Goal: Task Accomplishment & Management: Use online tool/utility

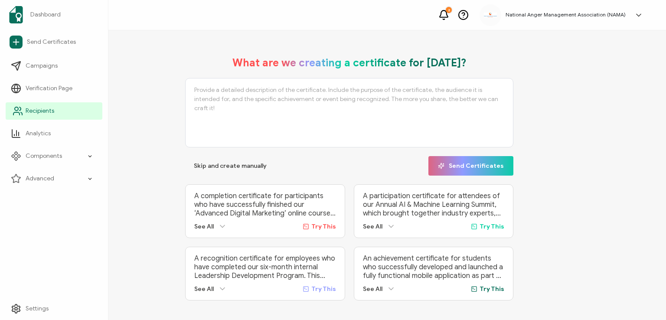
click at [35, 111] on span "Recipients" at bounding box center [40, 111] width 29 height 9
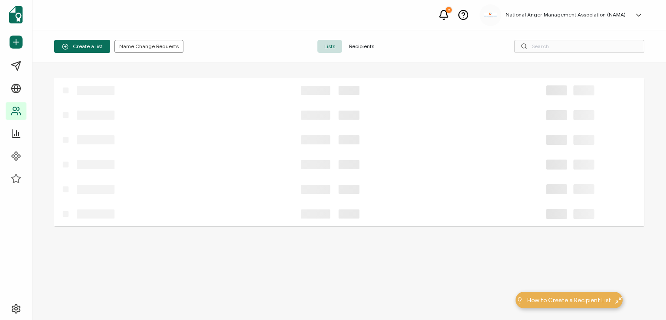
click at [357, 47] on span "Recipients" at bounding box center [361, 46] width 39 height 13
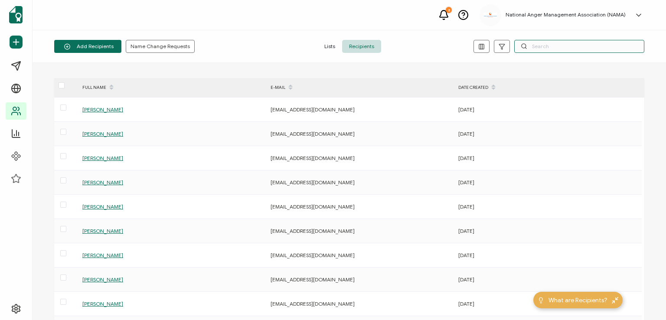
click at [538, 46] on input "text" at bounding box center [579, 46] width 130 height 13
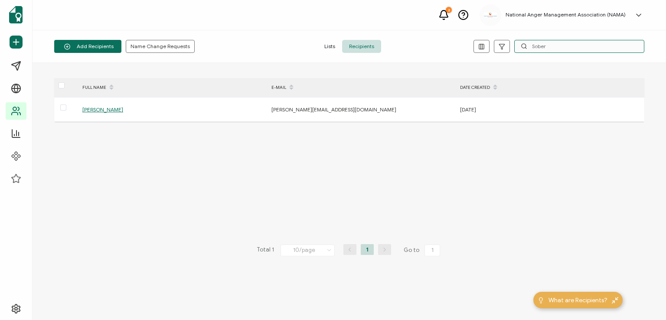
type input "Sober"
click at [107, 81] on span "Add a Single Recipient" at bounding box center [99, 84] width 55 height 7
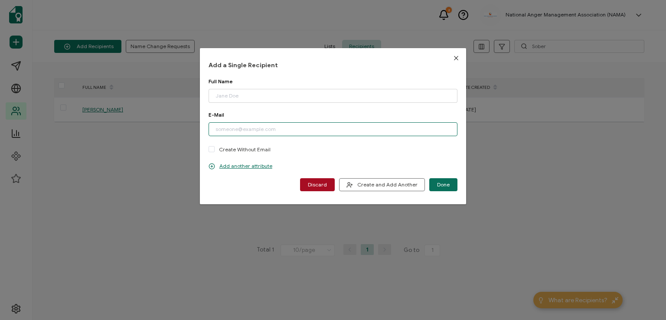
paste input "[EMAIL_ADDRESS][DOMAIN_NAME]"
type input "[EMAIL_ADDRESS][DOMAIN_NAME]"
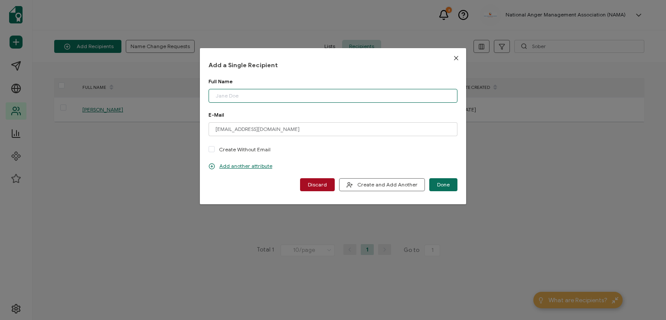
paste input "[PERSON_NAME]"
type input "[PERSON_NAME]"
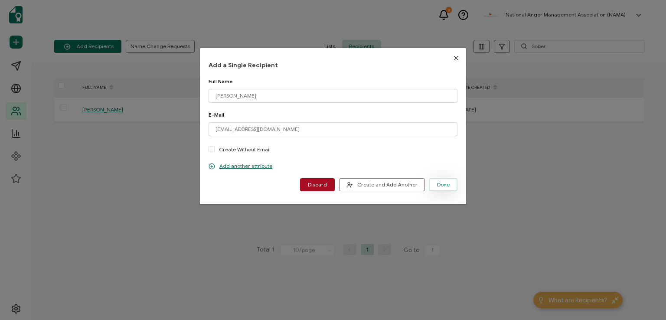
click at [437, 185] on span "Done" at bounding box center [443, 184] width 13 height 5
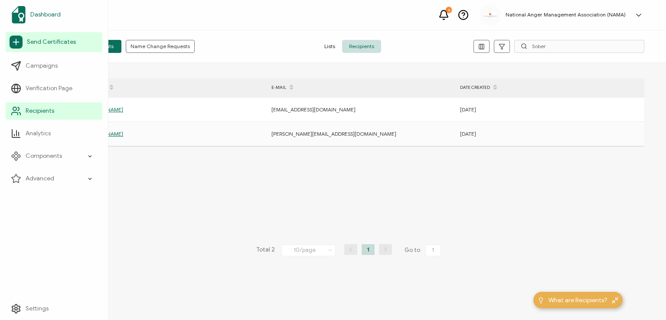
click at [41, 13] on span "Dashboard" at bounding box center [45, 14] width 30 height 9
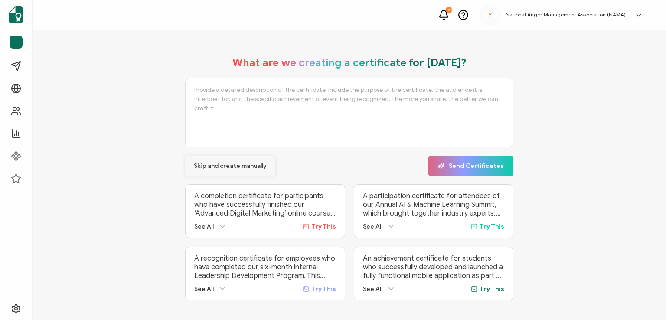
click at [209, 164] on span "Skip and create manually" at bounding box center [230, 166] width 73 height 6
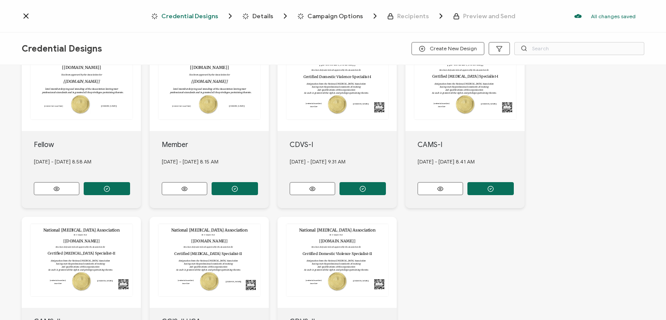
scroll to position [275, 0]
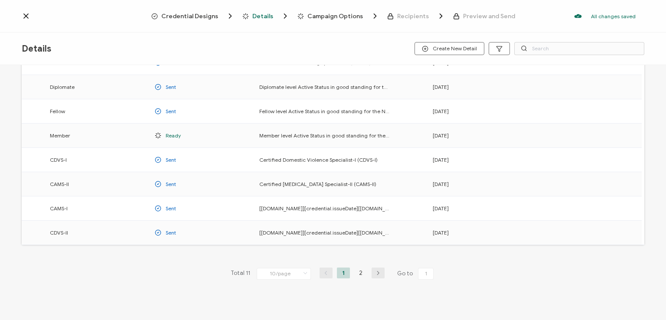
scroll to position [114, 0]
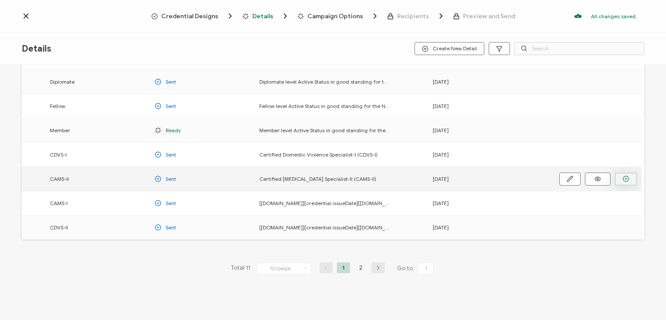
click at [0, 0] on icon "button" at bounding box center [0, 0] width 0 height 0
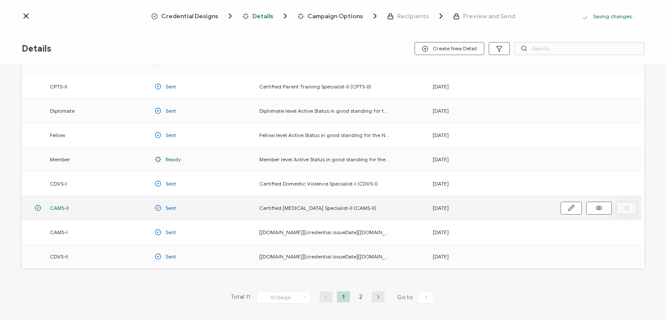
scroll to position [143, 0]
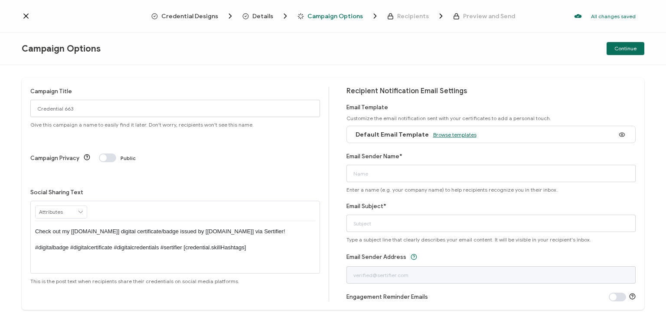
click at [446, 134] on span "Browse templates" at bounding box center [454, 134] width 43 height 7
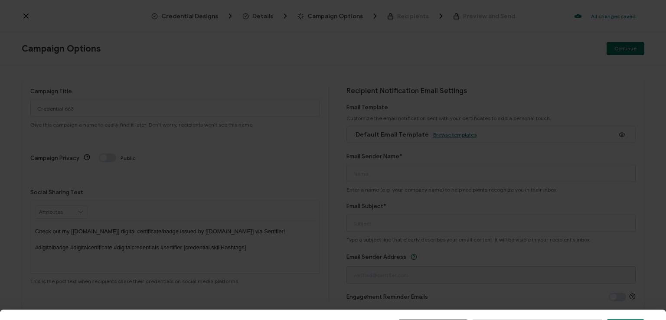
scroll to position [135, 0]
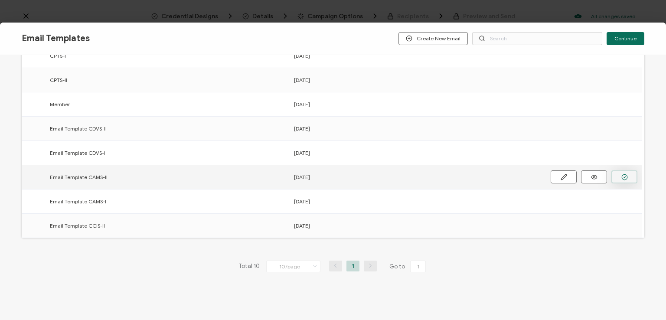
click at [0, 0] on button "button" at bounding box center [0, 0] width 0 height 0
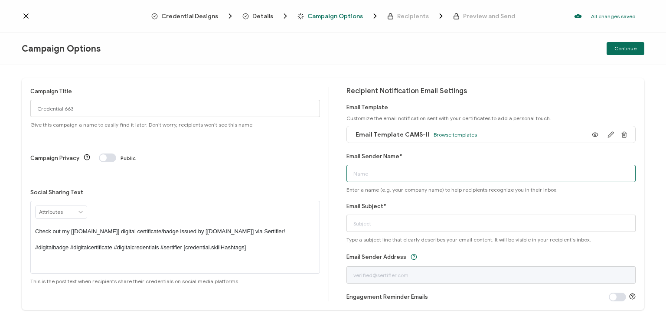
click at [464, 177] on input "Email Sender Name*" at bounding box center [492, 173] width 290 height 17
type input "National [MEDICAL_DATA] Association"
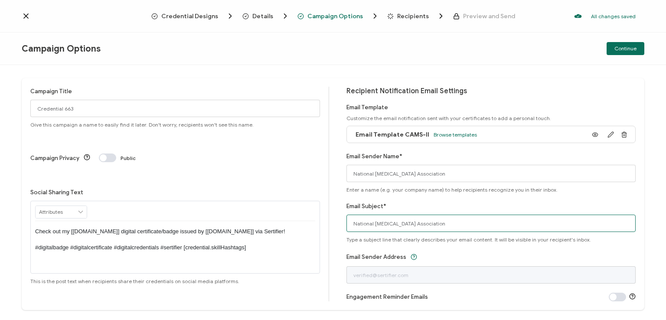
drag, startPoint x: 451, startPoint y: 222, endPoint x: 341, endPoint y: 216, distance: 110.3
click at [341, 216] on div "Campaign Title Credential 663 Give this campaign a name to easily find it later…" at bounding box center [333, 194] width 623 height 232
type input "CAMS-II digital certificate"
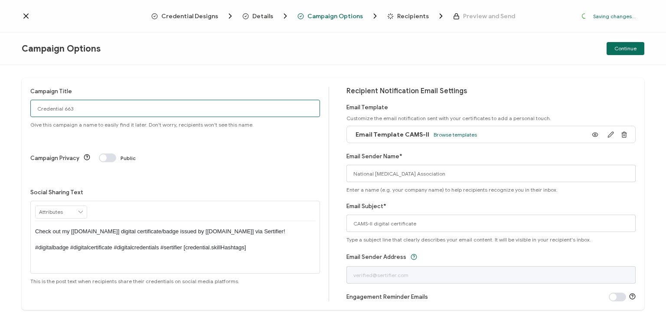
drag, startPoint x: 130, startPoint y: 110, endPoint x: 24, endPoint y: 94, distance: 106.6
click at [24, 94] on div "Campaign Title Credential 663 Give this campaign a name to easily find it later…" at bounding box center [333, 194] width 623 height 232
paste input "[PERSON_NAME]"
type input "CAMS-II [PERSON_NAME] replacement"
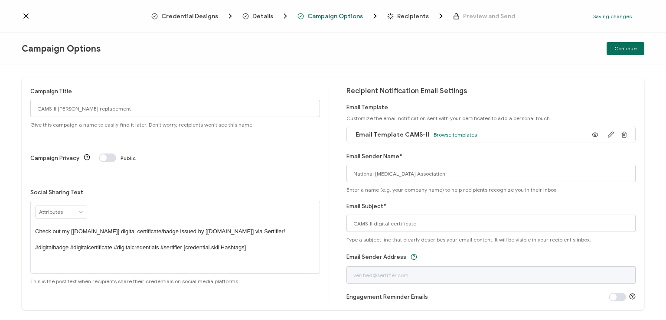
click at [172, 228] on p "Check out my [[DOMAIN_NAME]] digital certificate/badge issued by [[DOMAIN_NAME]…" at bounding box center [175, 240] width 280 height 24
click at [229, 89] on div "Campaign Title CAMS-II [PERSON_NAME] replacement Give this campaign a name to e…" at bounding box center [175, 107] width 290 height 41
click at [474, 53] on div "Continue" at bounding box center [541, 48] width 208 height 13
click at [520, 49] on div "Continue" at bounding box center [541, 48] width 208 height 13
click at [619, 47] on span "Continue" at bounding box center [626, 48] width 22 height 5
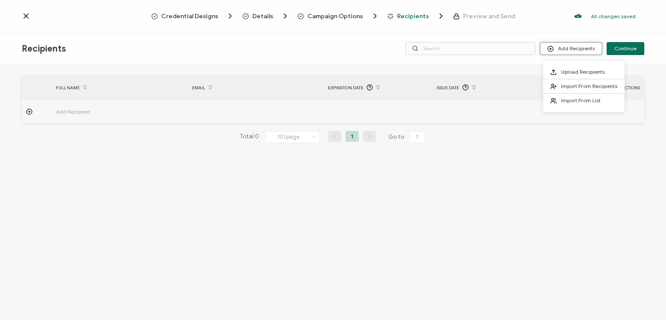
click at [566, 46] on button "Add Recipients" at bounding box center [571, 48] width 62 height 13
click at [566, 82] on li "Import From Recipients" at bounding box center [583, 86] width 81 height 14
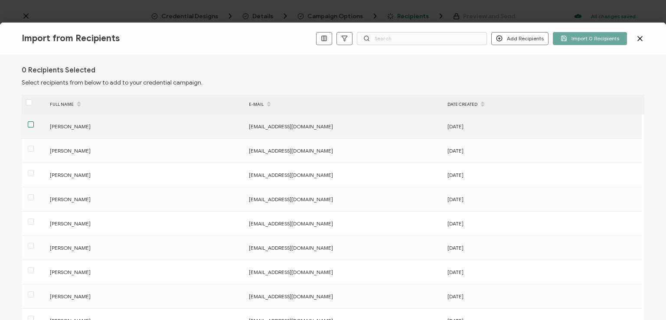
click at [32, 124] on span at bounding box center [31, 124] width 6 height 6
click at [34, 121] on input "checkbox" at bounding box center [34, 121] width 0 height 0
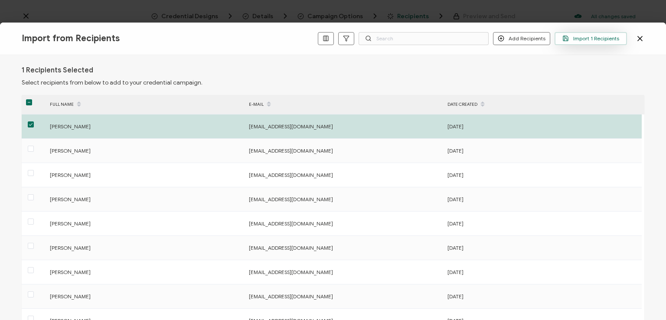
click at [593, 36] on span "Import 1 Recipients" at bounding box center [591, 38] width 57 height 7
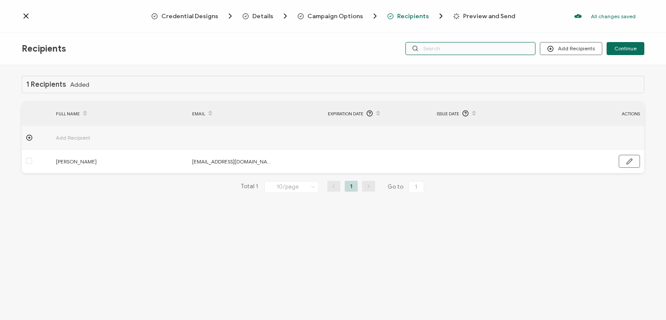
click at [474, 44] on input "text" at bounding box center [471, 48] width 130 height 13
click at [474, 31] on div "Credential Designs Details Campaign Options Recipients Preview and Send All cha…" at bounding box center [333, 16] width 666 height 33
click at [478, 60] on div "Recipients Add Recipients Continue" at bounding box center [333, 49] width 666 height 33
click at [479, 50] on input "text" at bounding box center [471, 48] width 130 height 13
click at [483, 26] on div "Credential Designs Details Campaign Options Recipients Preview and Send All cha…" at bounding box center [333, 16] width 666 height 33
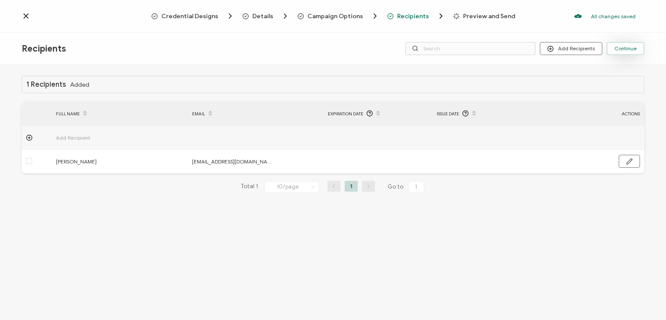
click at [624, 47] on span "Continue" at bounding box center [626, 48] width 22 height 5
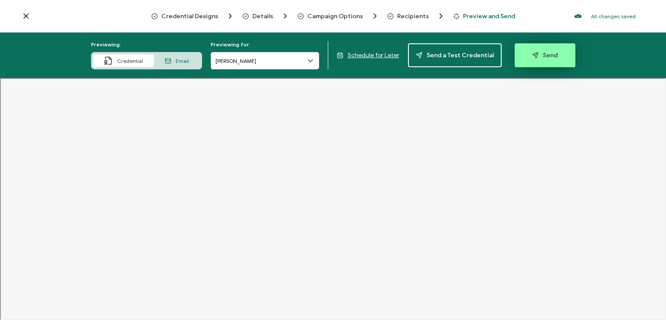
click at [540, 50] on button "Send" at bounding box center [545, 55] width 61 height 24
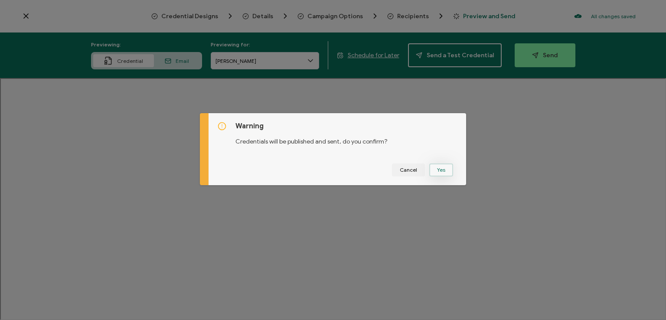
click at [438, 167] on button "Yes" at bounding box center [441, 170] width 24 height 13
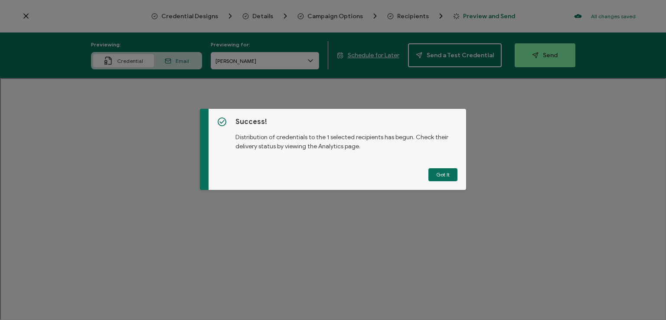
click at [438, 168] on button "Got It" at bounding box center [443, 174] width 29 height 13
